Goal: Task Accomplishment & Management: Complete application form

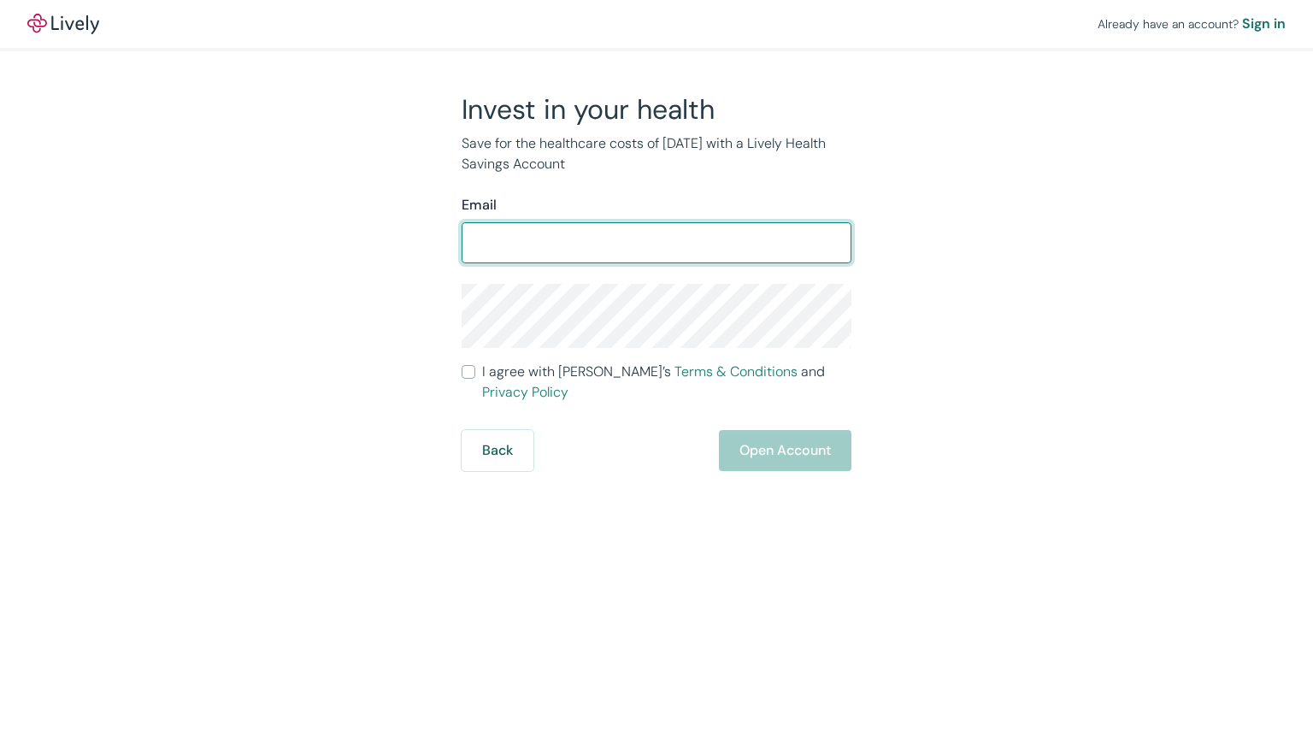
click at [662, 252] on input "Email" at bounding box center [657, 243] width 390 height 34
type input "[EMAIL_ADDRESS][PERSON_NAME][DOMAIN_NAME]"
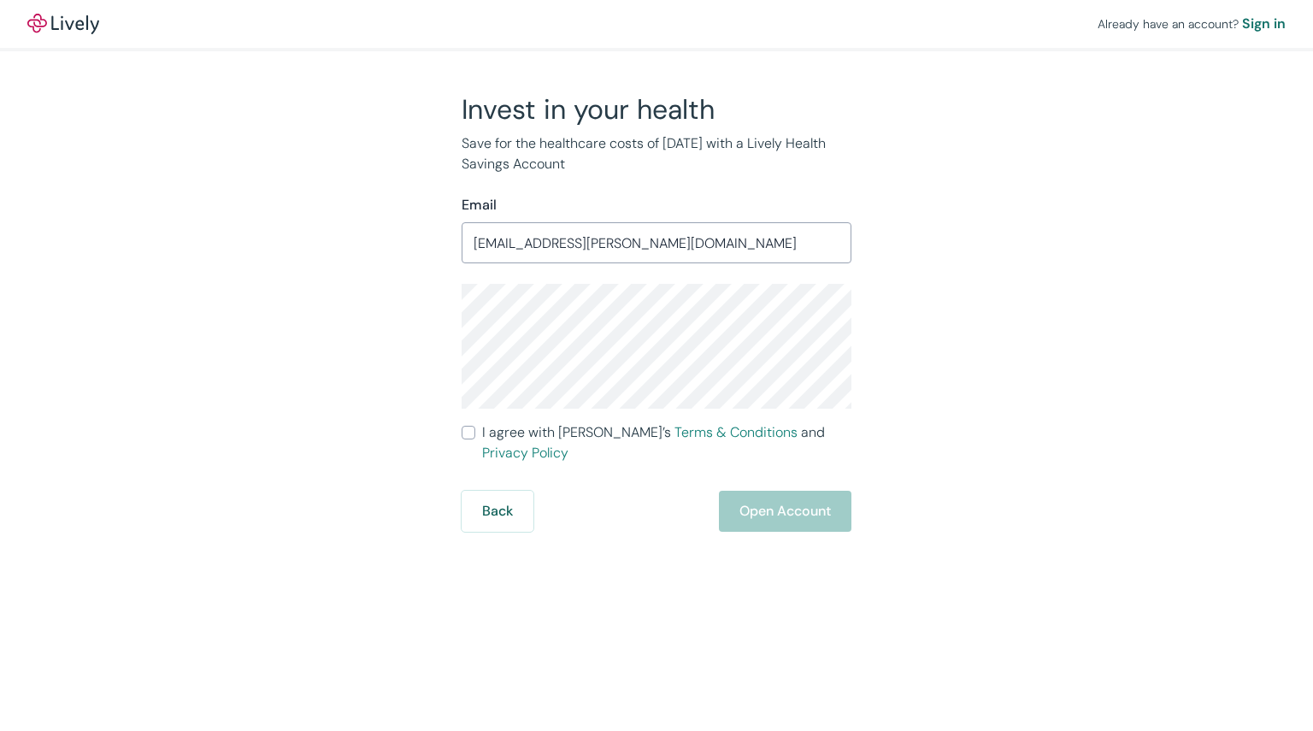
click at [465, 437] on input "I agree with Lively’s Terms & Conditions and Privacy Policy" at bounding box center [469, 433] width 14 height 14
checkbox input "true"
click at [769, 500] on button "Open Account" at bounding box center [785, 511] width 133 height 41
